Goal: Find specific page/section: Find specific page/section

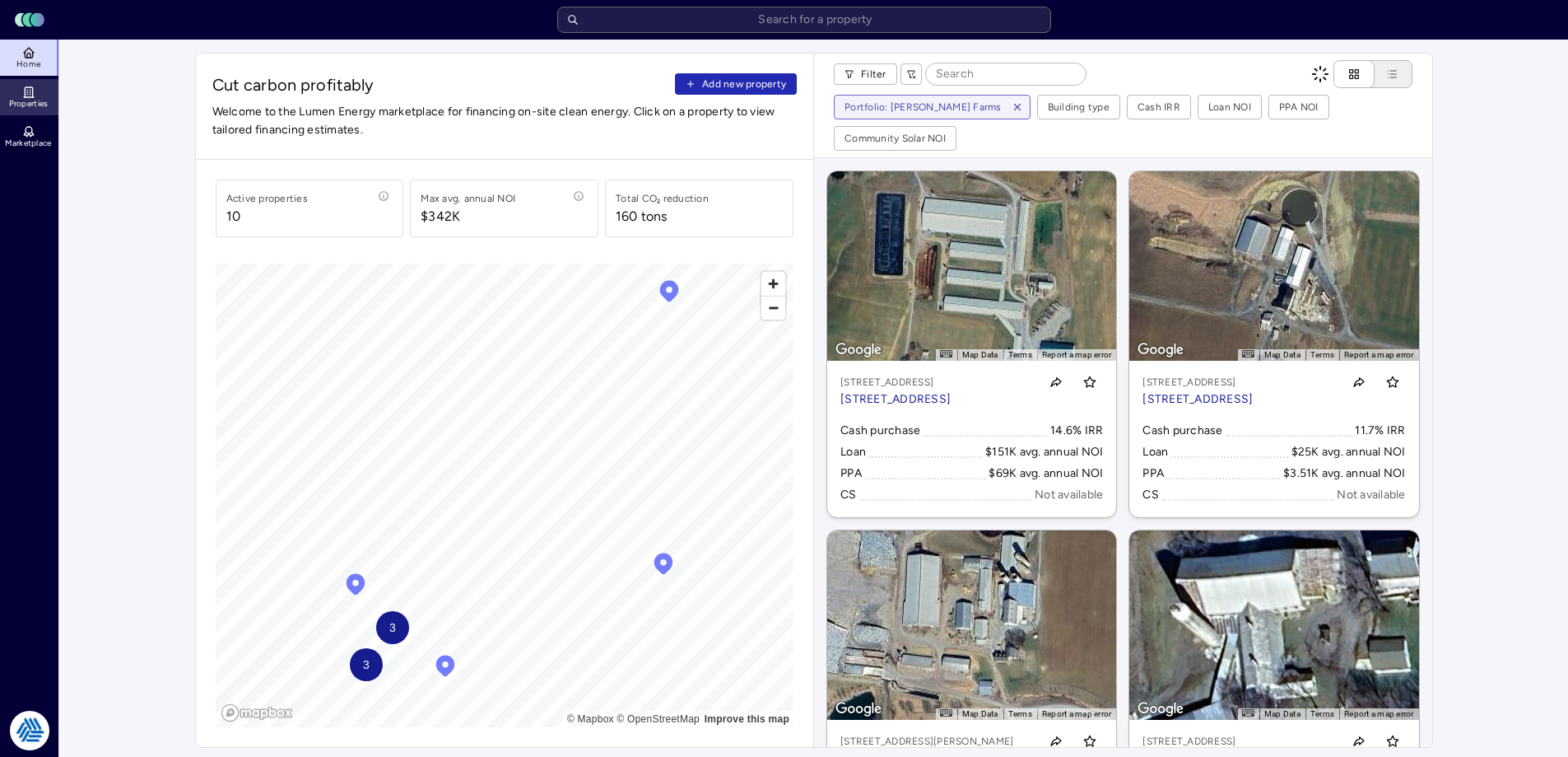
click at [48, 90] on link "Properties" at bounding box center [30, 98] width 60 height 36
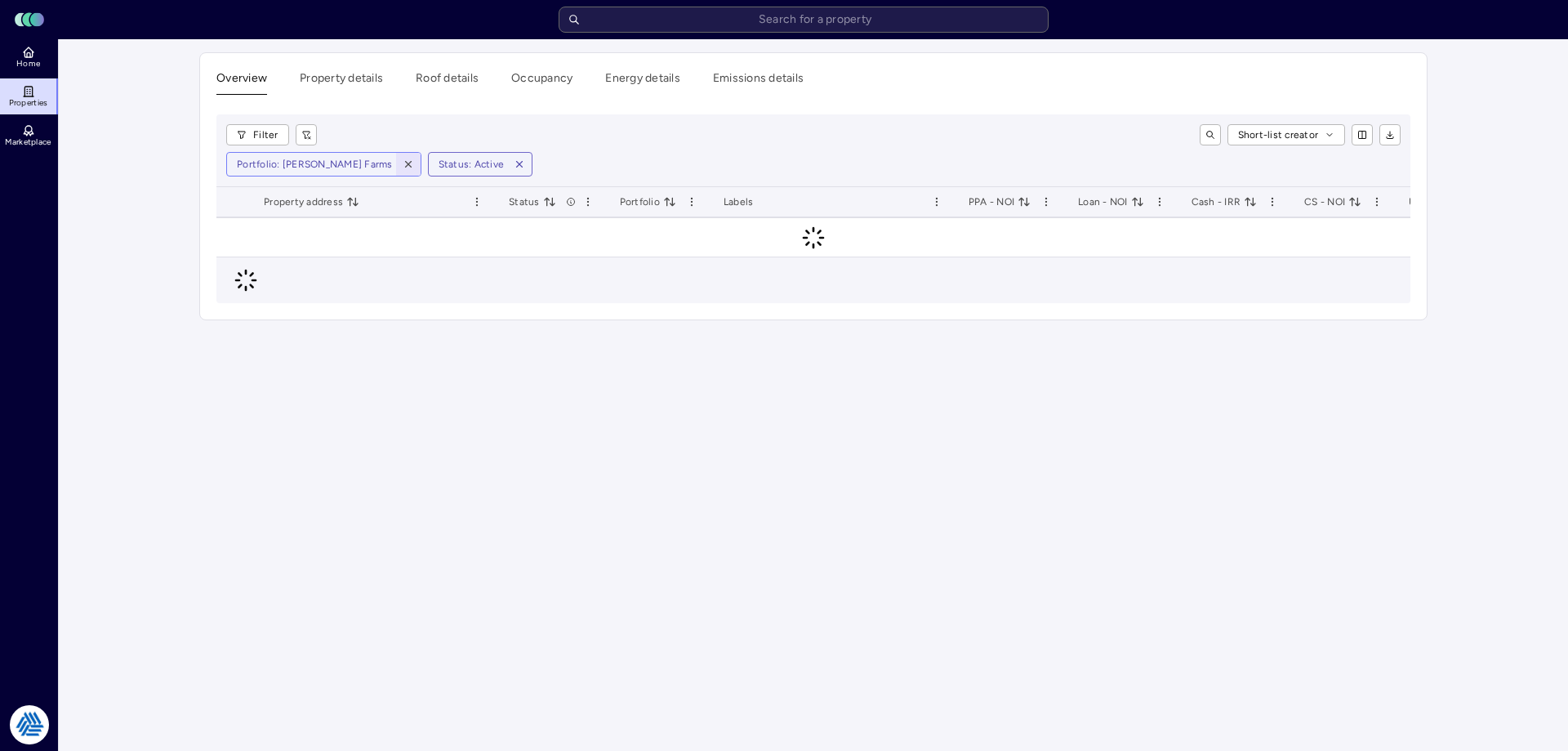
click at [403, 160] on icon "button" at bounding box center [409, 164] width 11 height 11
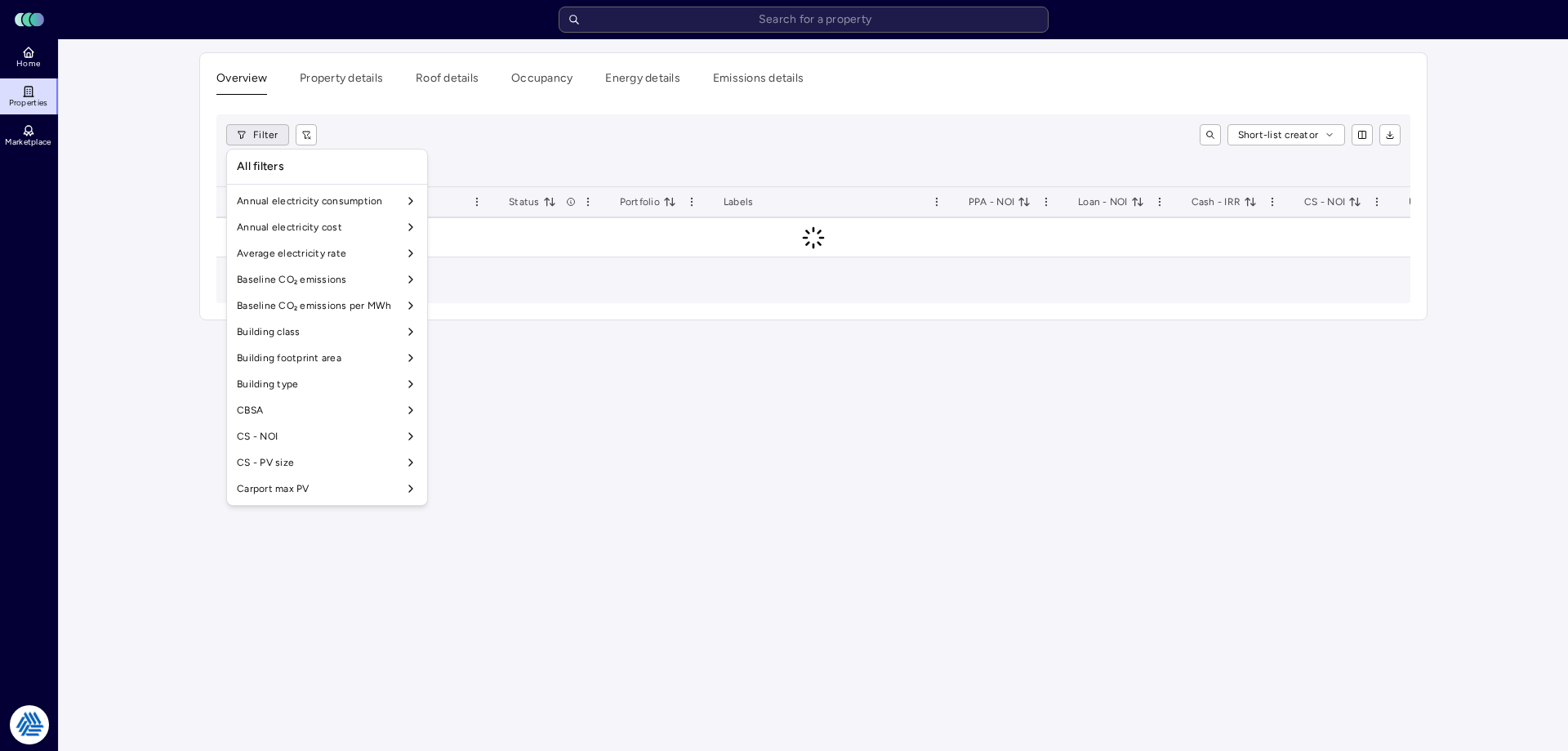
click at [256, 132] on html "Toggle Sidebar Lumen Energy Logo Home Properties Marketplace Tradition Energy […" at bounding box center [784, 376] width 1568 height 751
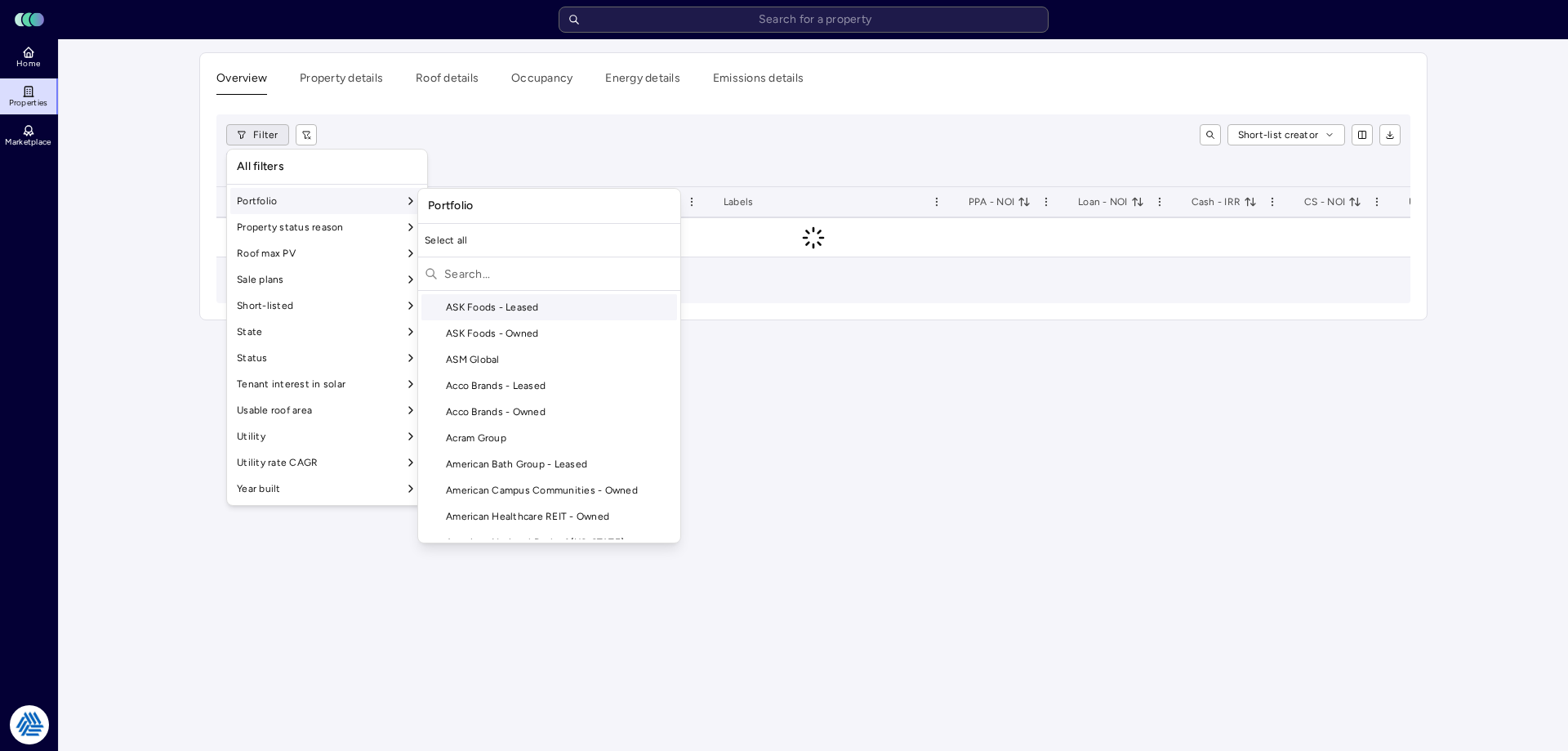
click at [294, 206] on div "Portfolio" at bounding box center [327, 202] width 194 height 27
click at [486, 270] on input "text" at bounding box center [560, 274] width 230 height 27
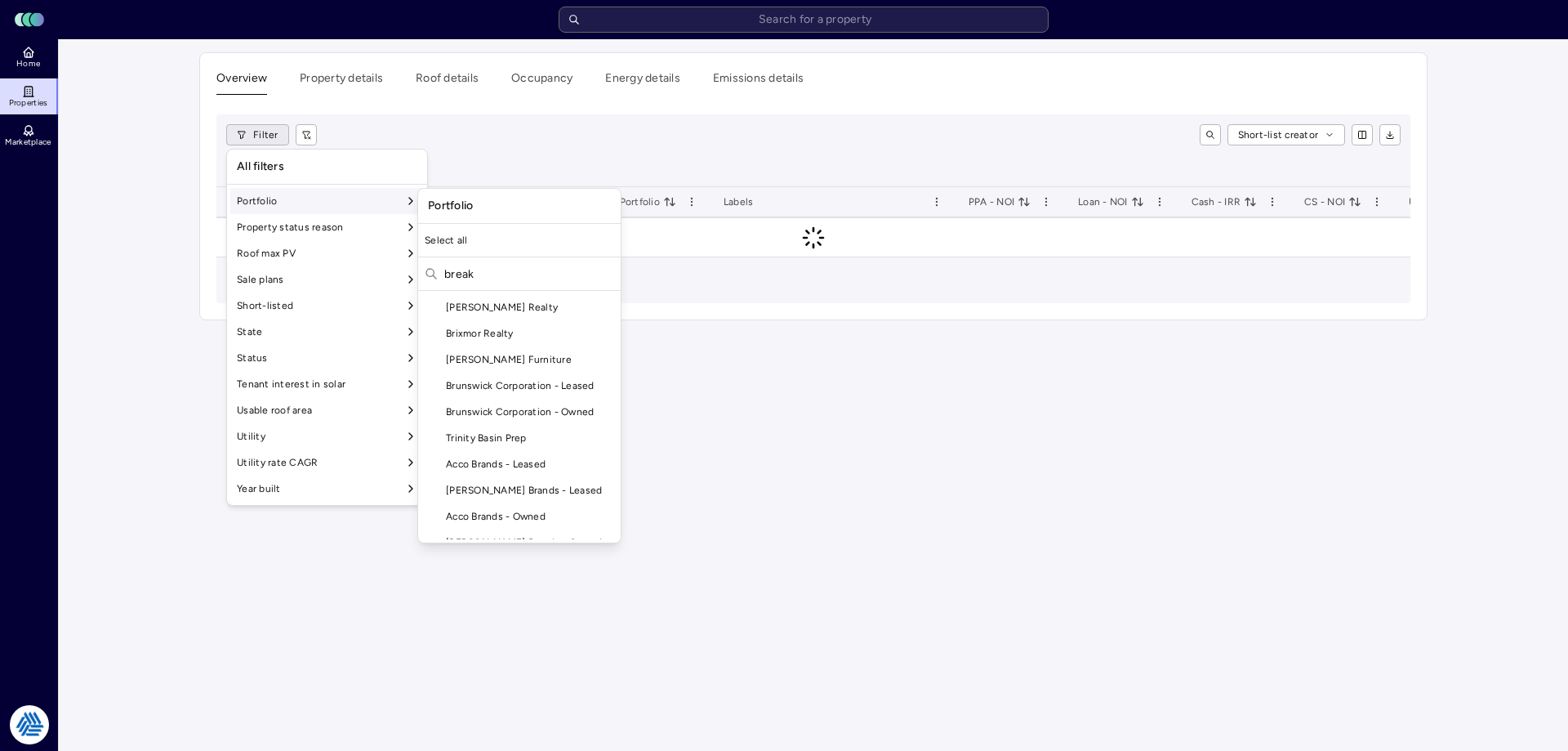
scroll to position [0, 0]
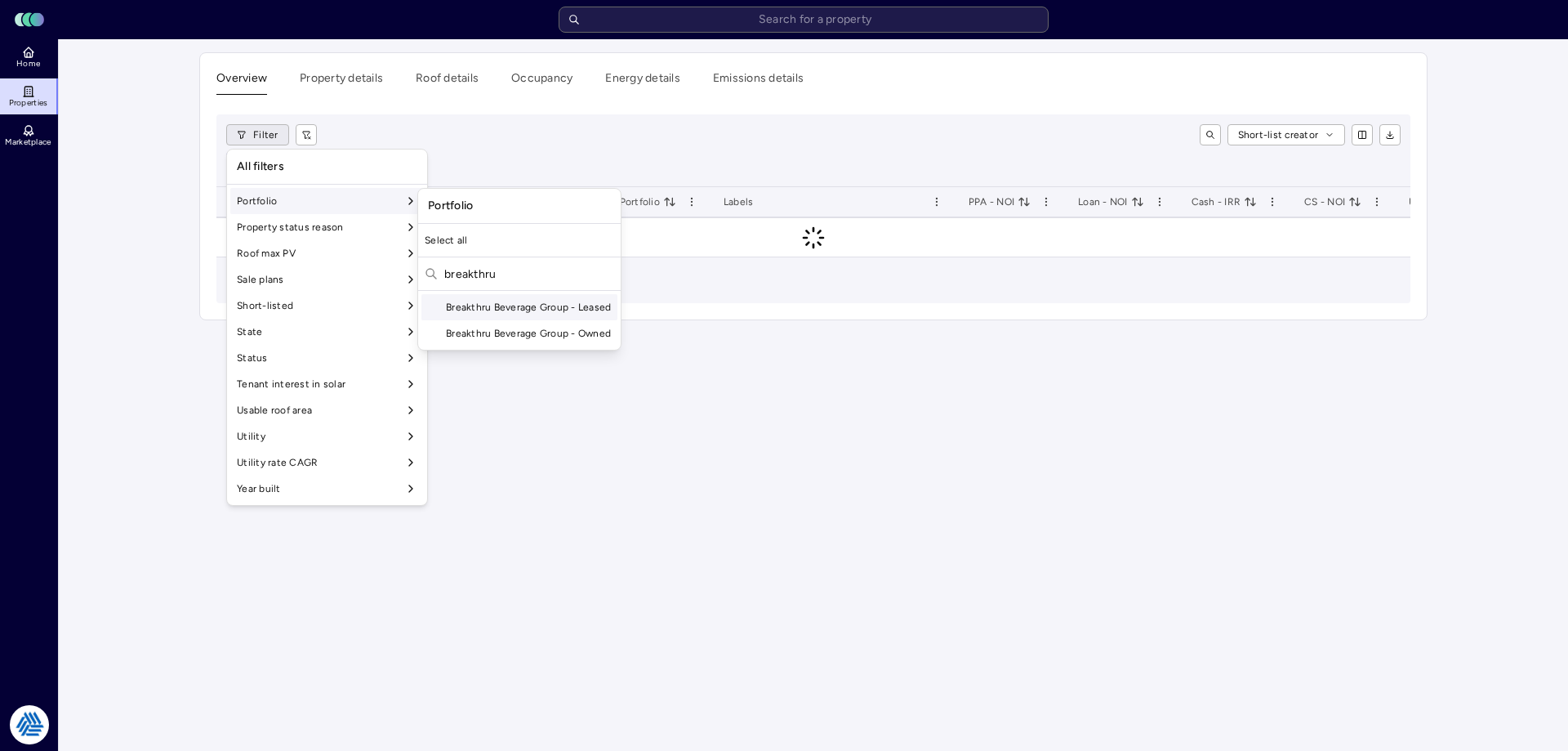
type input "breakthru"
click at [502, 307] on div "Breakthru Beverage Group - Leased" at bounding box center [519, 307] width 196 height 27
click at [503, 337] on div "Breakthru Beverage Group - Owned" at bounding box center [519, 334] width 196 height 27
click at [745, 145] on html "Toggle Sidebar Lumen Energy Logo Home Properties Marketplace Tradition Energy […" at bounding box center [784, 376] width 1568 height 751
